Goal: Find specific page/section: Find specific page/section

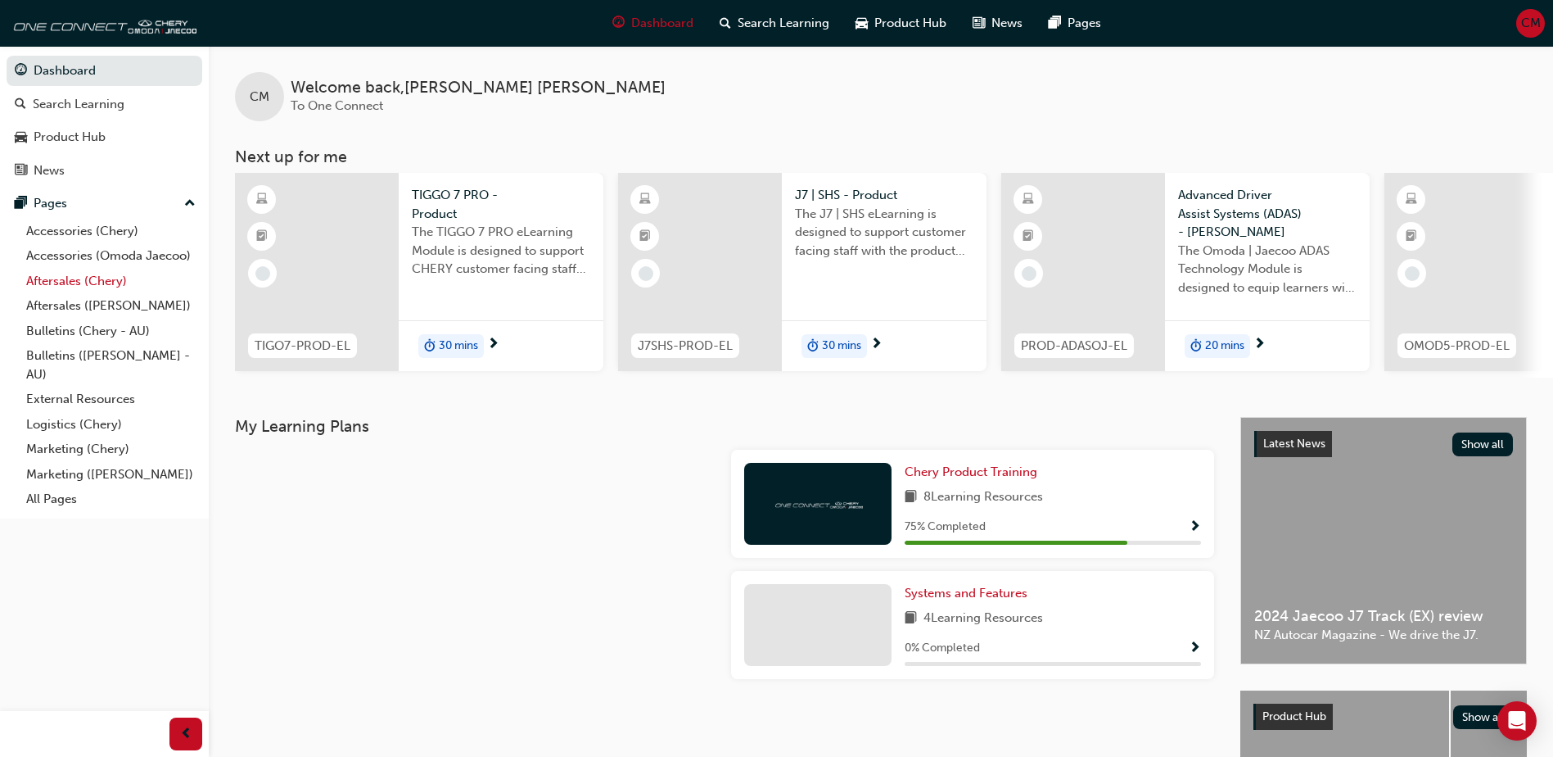
click at [108, 283] on link "Aftersales (Chery)" at bounding box center [111, 281] width 183 height 25
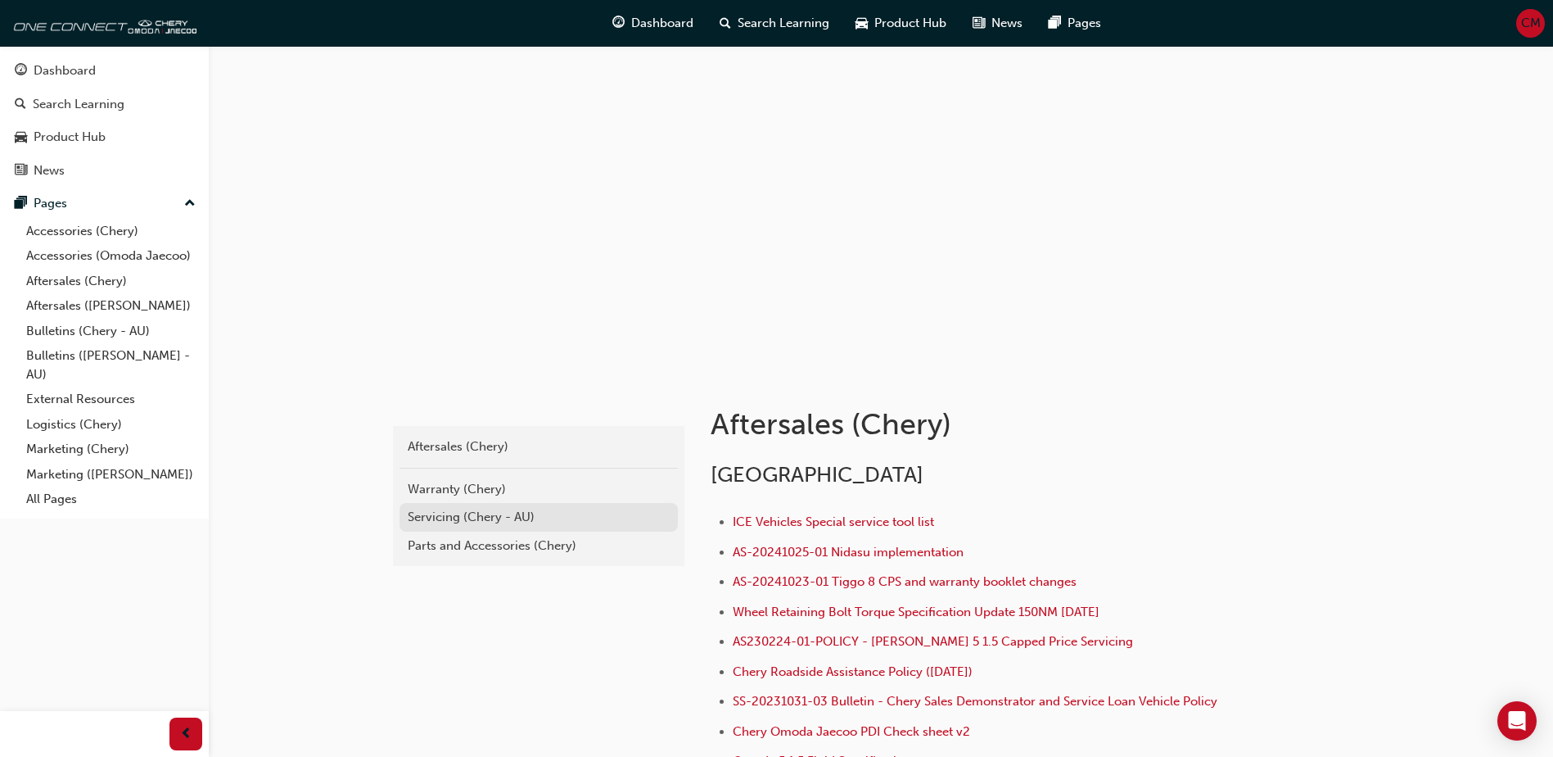
click at [507, 517] on div "Servicing (Chery - AU)" at bounding box center [539, 517] width 262 height 19
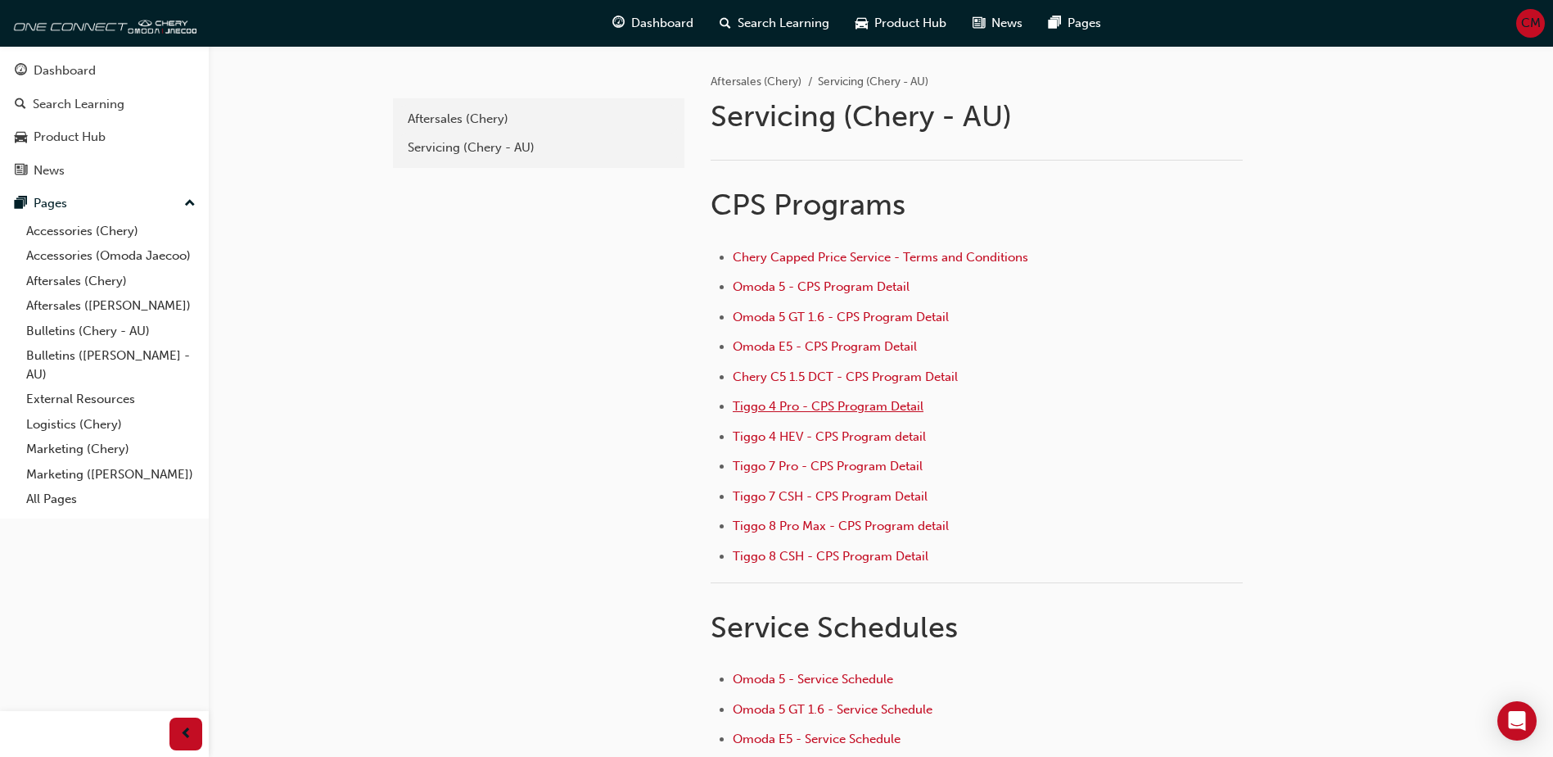
click at [830, 409] on span "Tiggo 4 Pro - CPS Program Detail" at bounding box center [828, 406] width 191 height 15
